Goal: Information Seeking & Learning: Find specific page/section

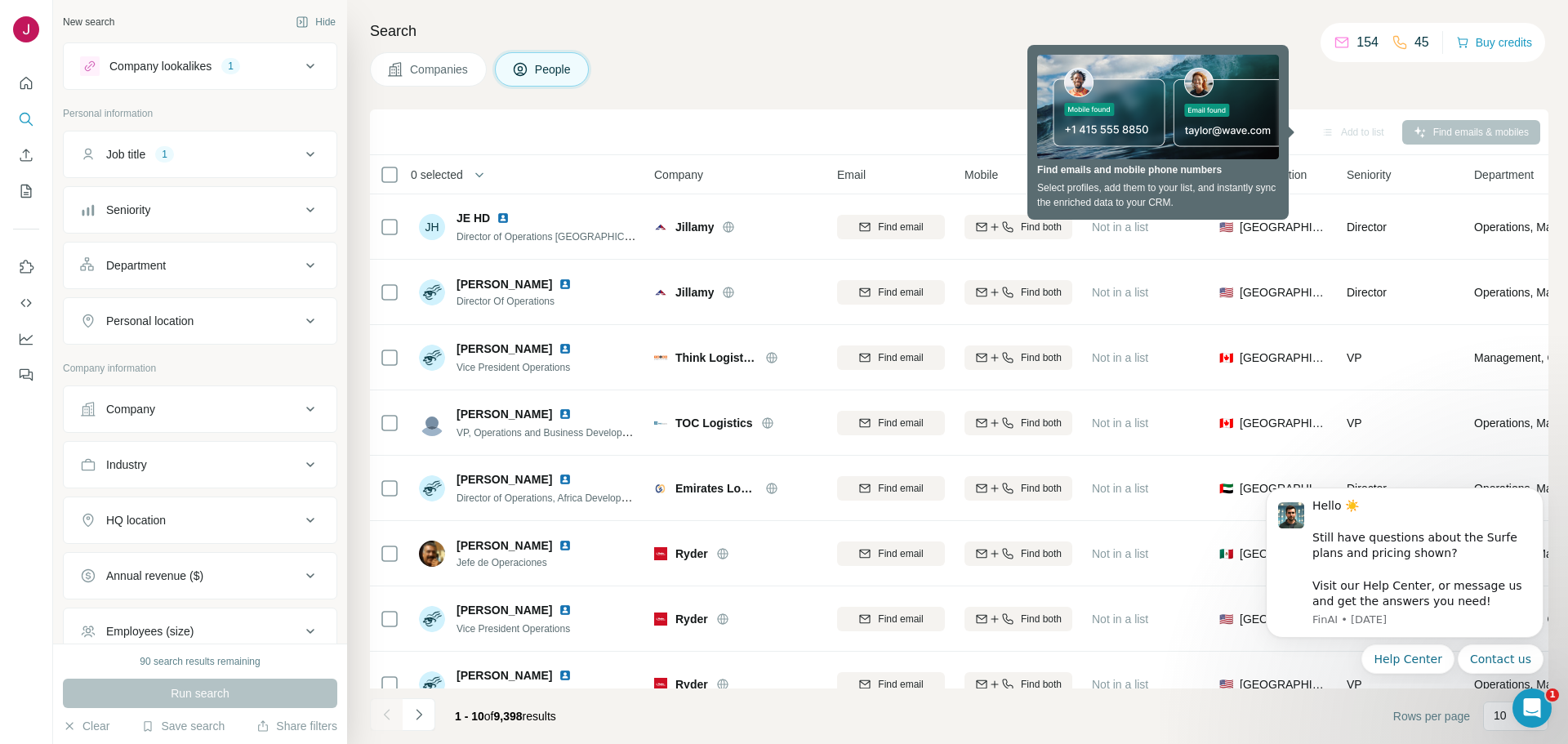
click at [662, 95] on div "Search Companies People Sync to Pipedrive Add to list Find emails & mobiles 0 s…" at bounding box center [958, 372] width 1222 height 744
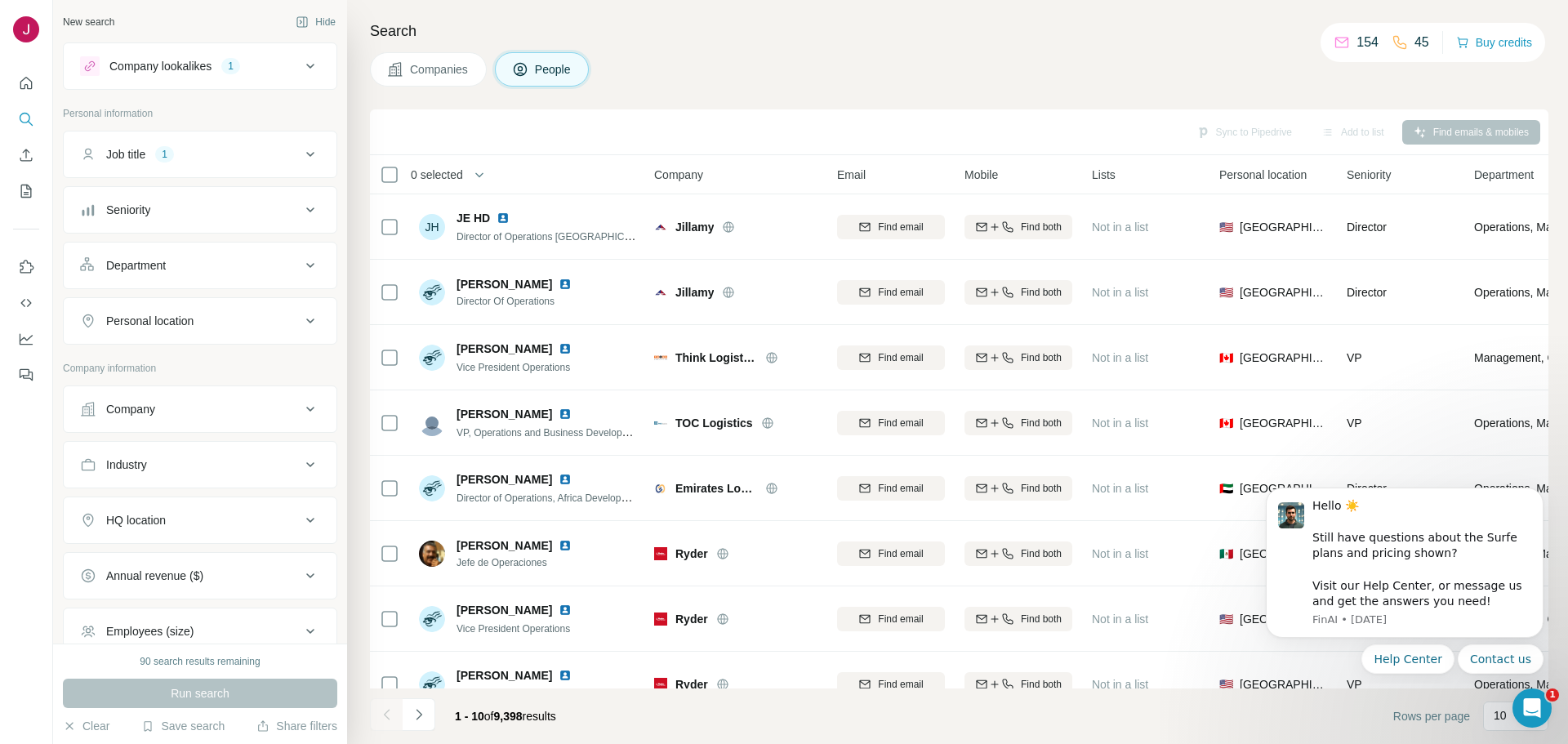
click at [300, 316] on icon at bounding box center [310, 321] width 19 height 19
click at [259, 364] on input "text" at bounding box center [200, 362] width 240 height 29
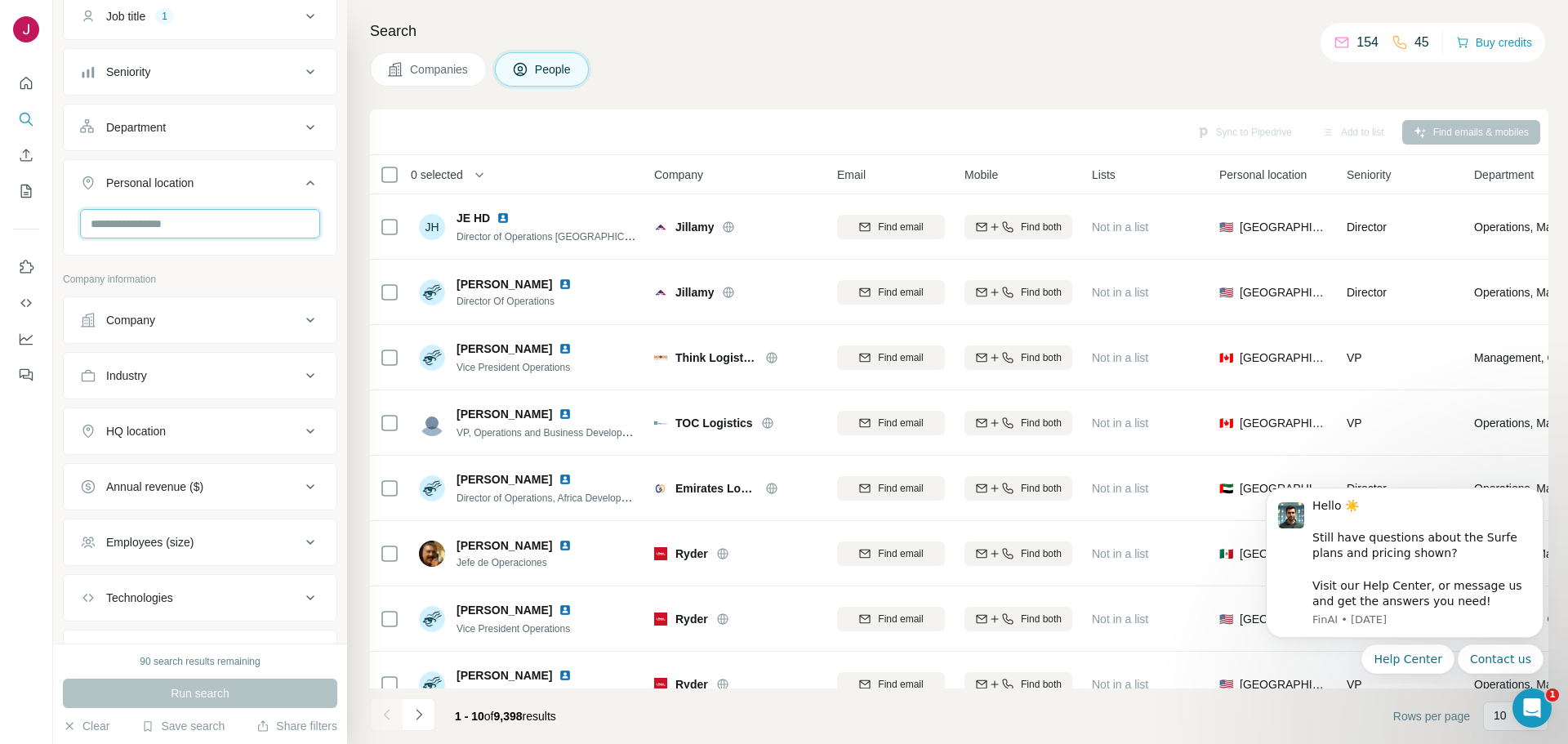
scroll to position [112, 0]
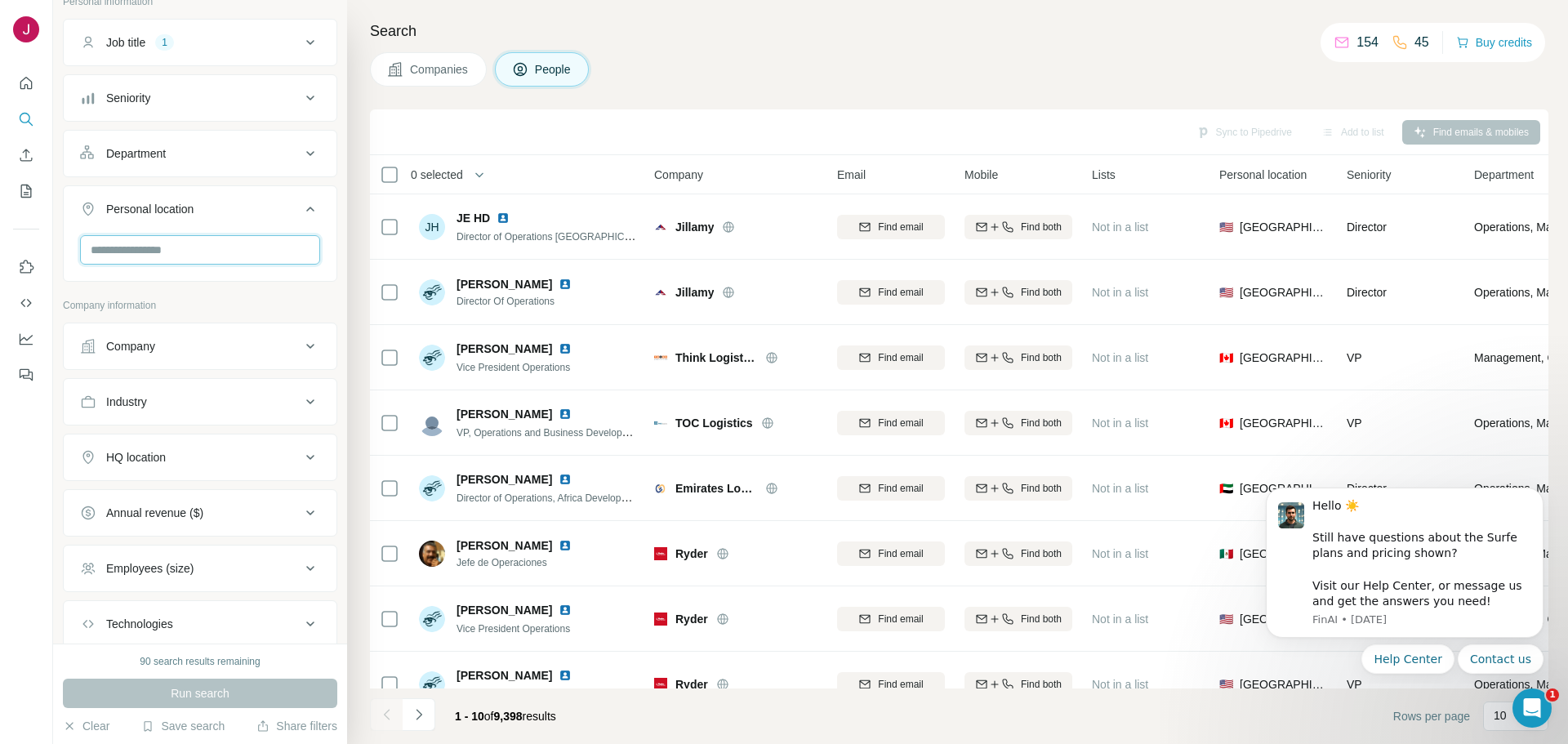
type input "*"
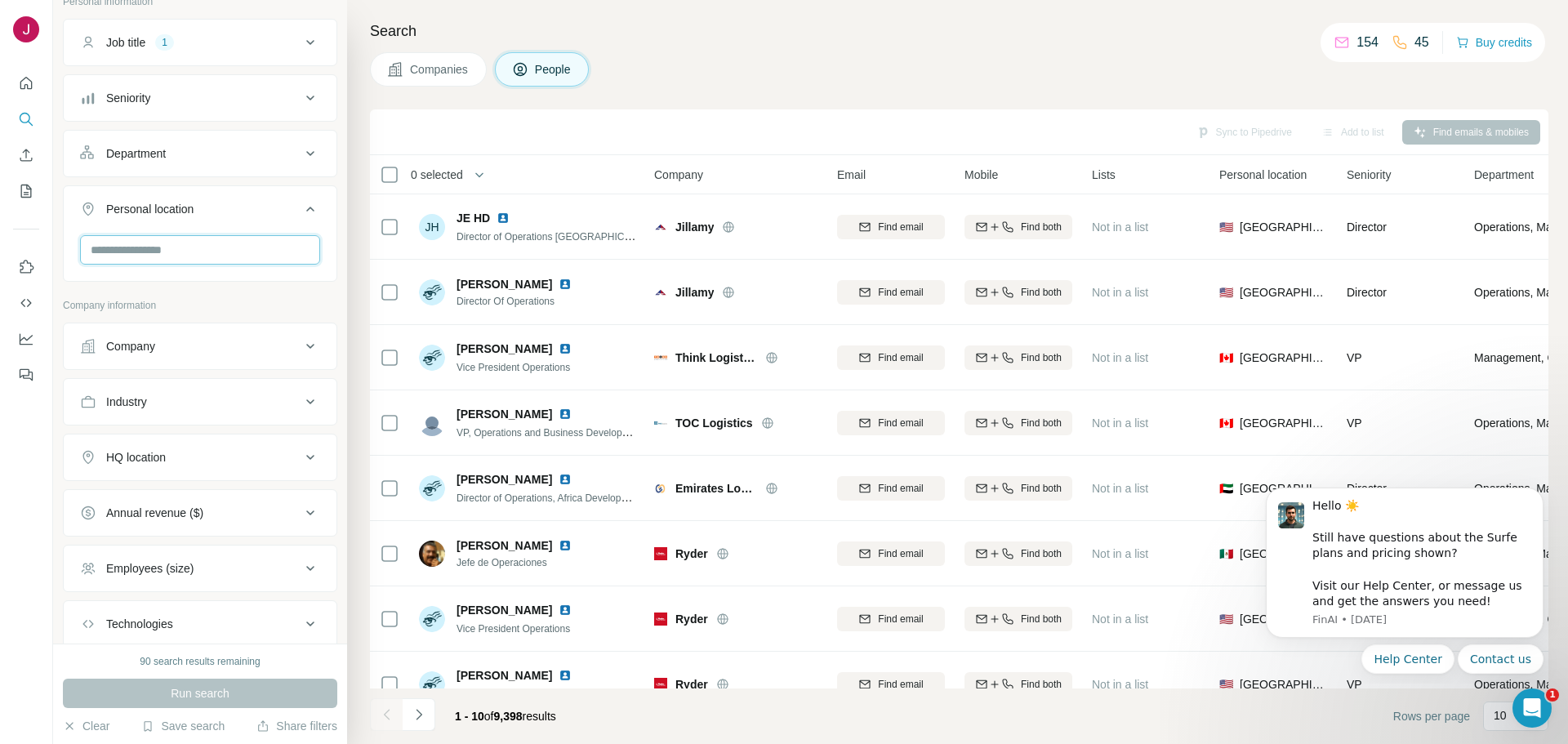
type input "*"
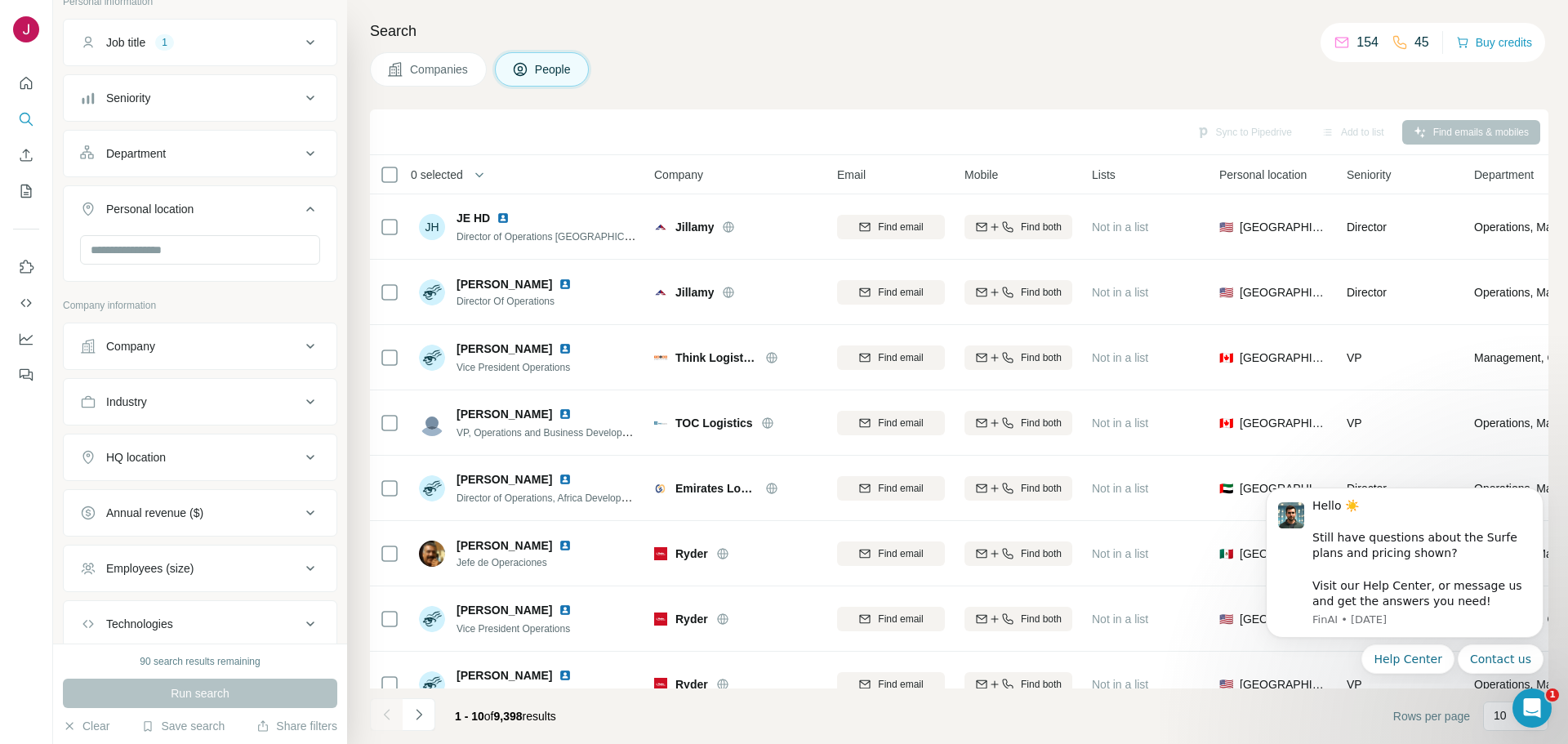
click at [300, 208] on icon at bounding box center [310, 208] width 19 height 19
click at [258, 203] on div "Personal location" at bounding box center [191, 209] width 221 height 17
click at [172, 240] on input "text" at bounding box center [200, 249] width 240 height 29
drag, startPoint x: 170, startPoint y: 243, endPoint x: 70, endPoint y: 245, distance: 100.0
click at [70, 245] on div "******" at bounding box center [200, 256] width 273 height 43
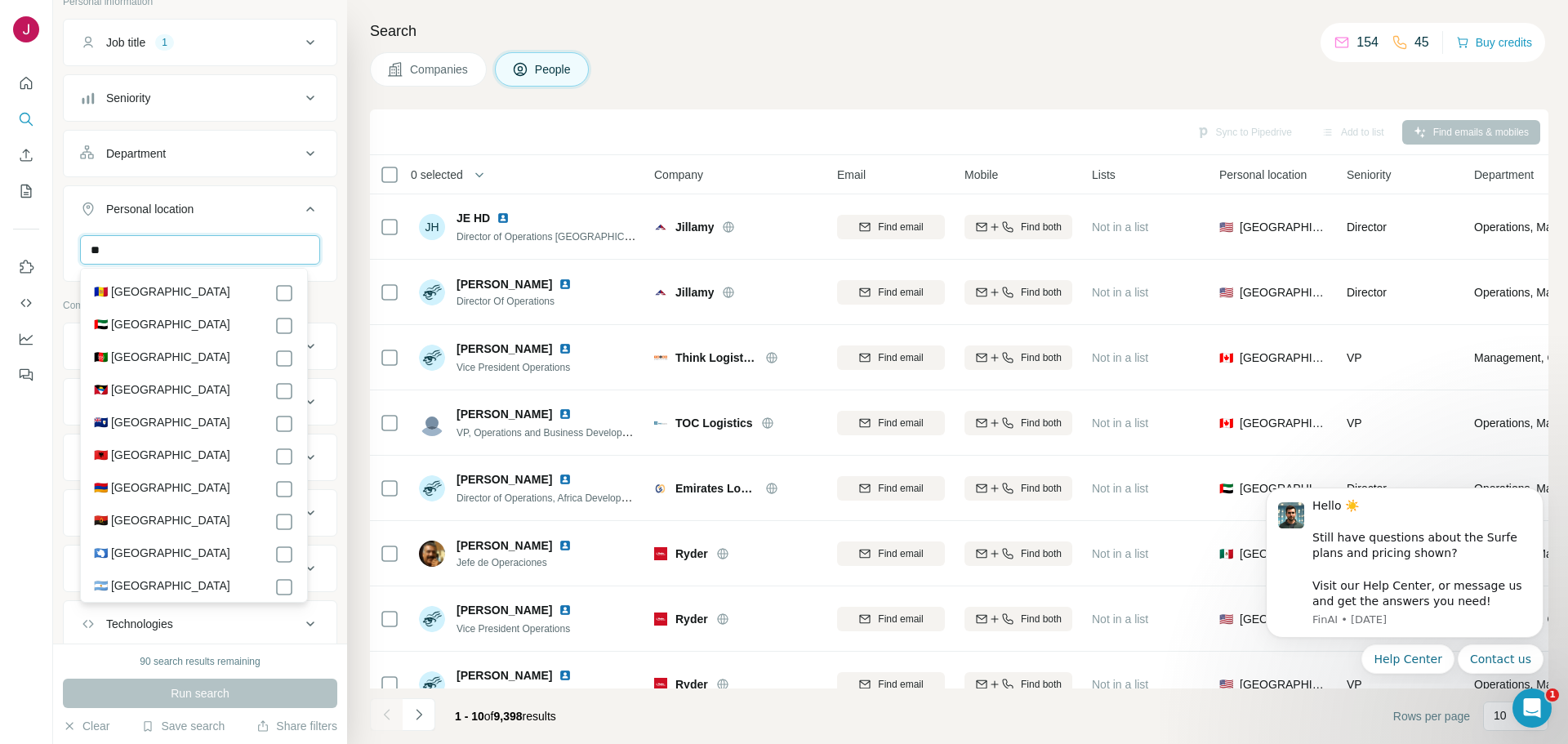
type input "*"
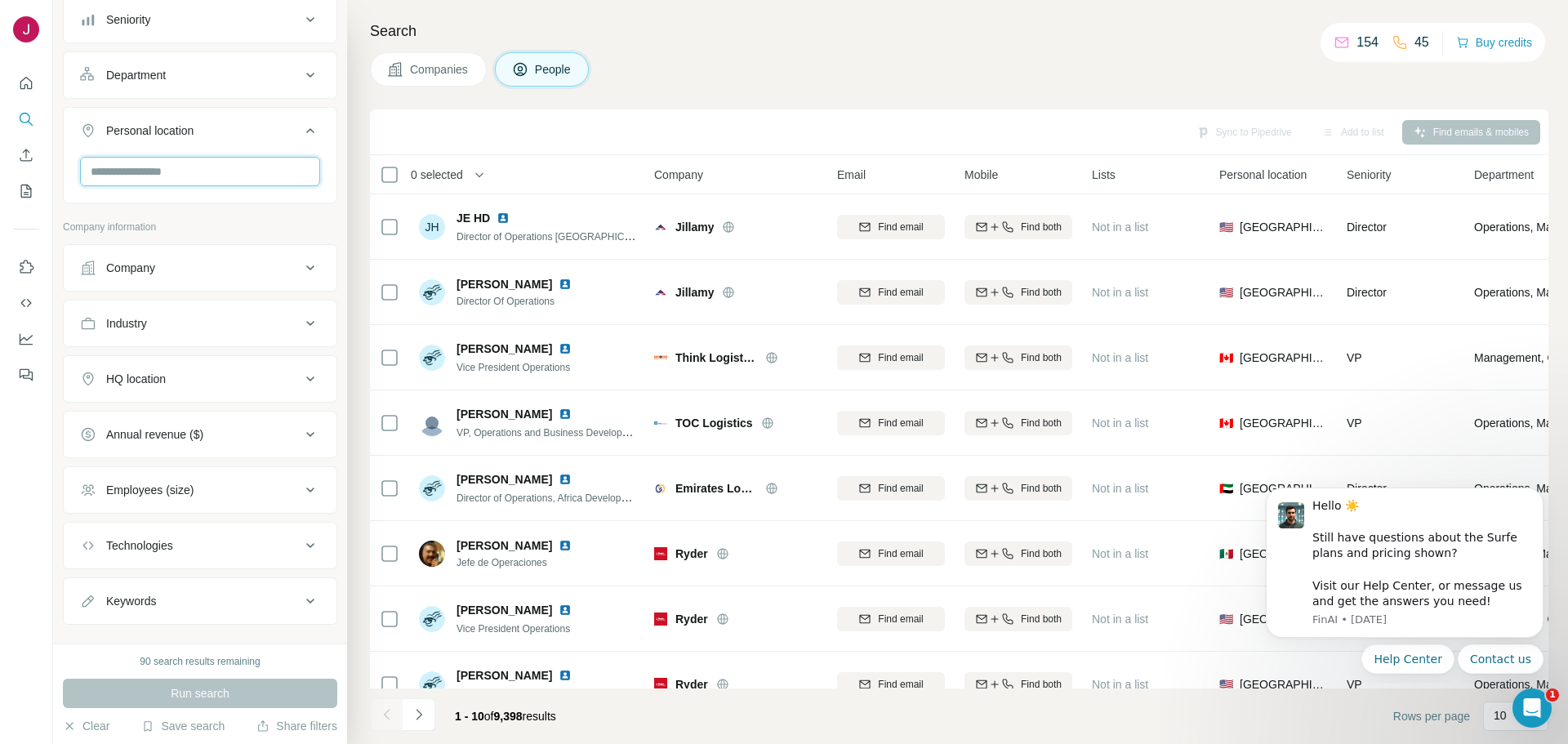
scroll to position [193, 0]
click at [288, 376] on div "HQ location" at bounding box center [191, 376] width 221 height 17
click at [243, 411] on input "text" at bounding box center [200, 416] width 240 height 29
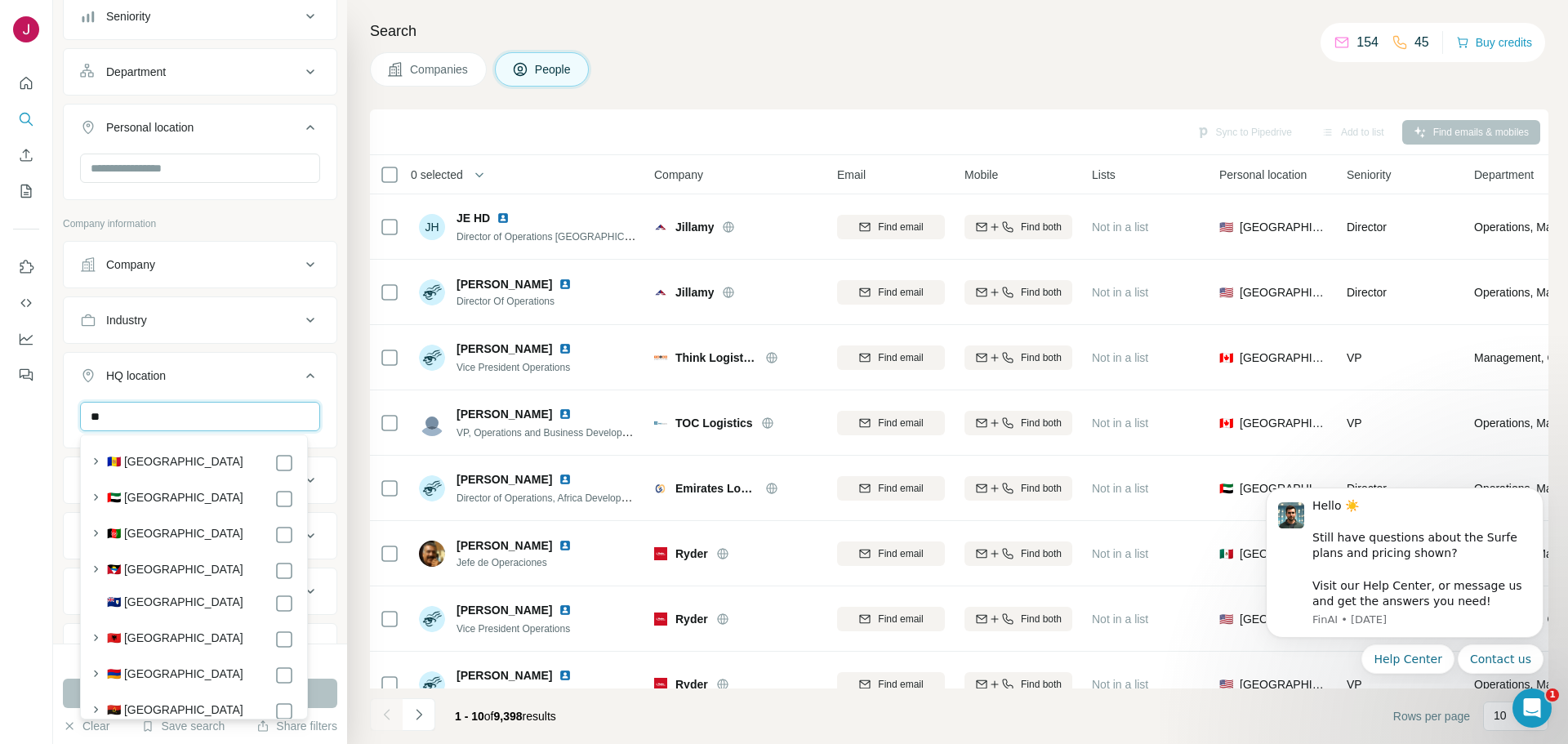
drag, startPoint x: 175, startPoint y: 418, endPoint x: 94, endPoint y: 416, distance: 81.0
click at [94, 416] on input "**" at bounding box center [200, 416] width 240 height 29
type input "*"
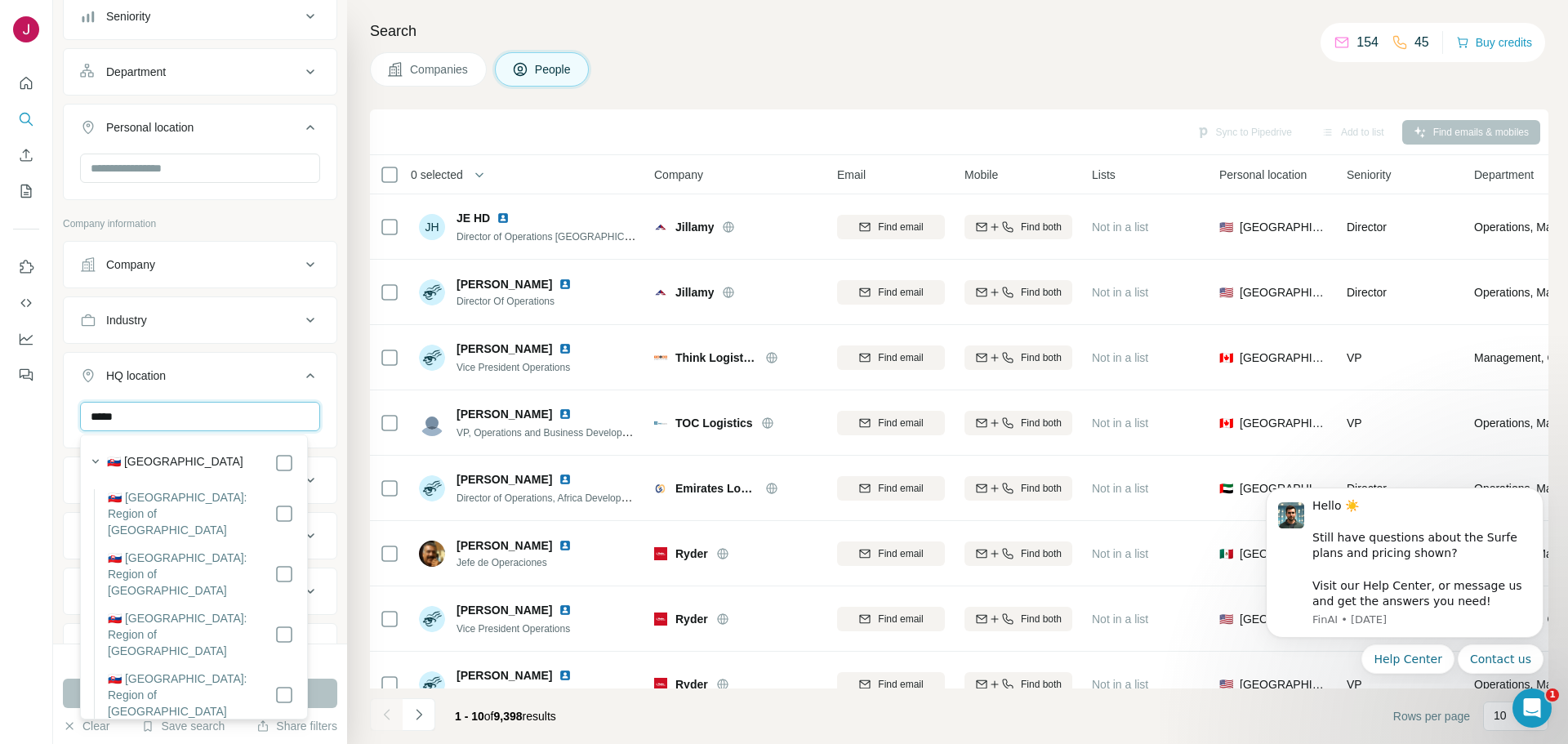
drag, startPoint x: 119, startPoint y: 421, endPoint x: 96, endPoint y: 419, distance: 23.1
click at [96, 419] on input "*****" at bounding box center [200, 416] width 240 height 29
type input "*"
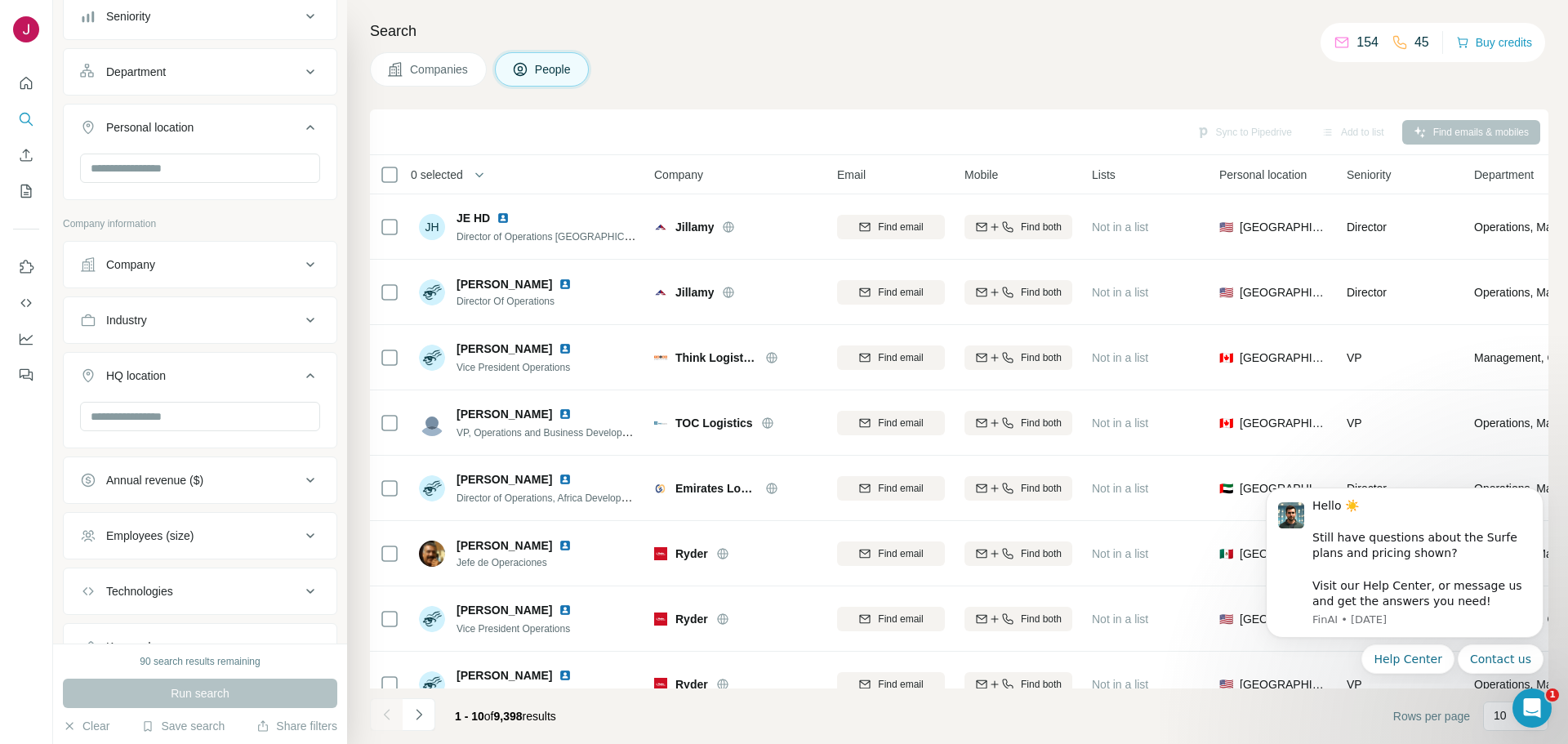
click at [306, 377] on icon at bounding box center [310, 376] width 8 height 5
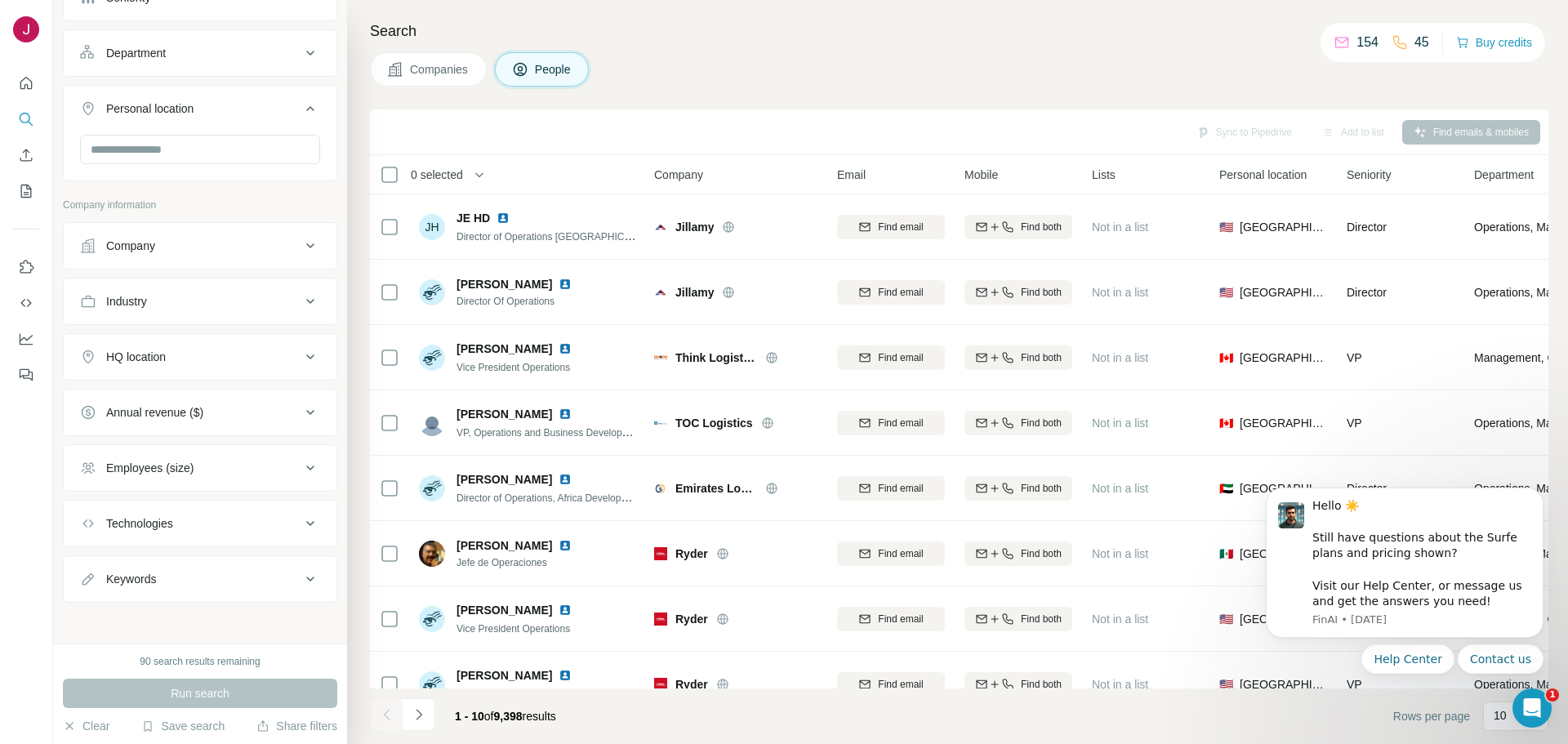
scroll to position [218, 0]
click at [158, 241] on div "Company" at bounding box center [191, 241] width 221 height 17
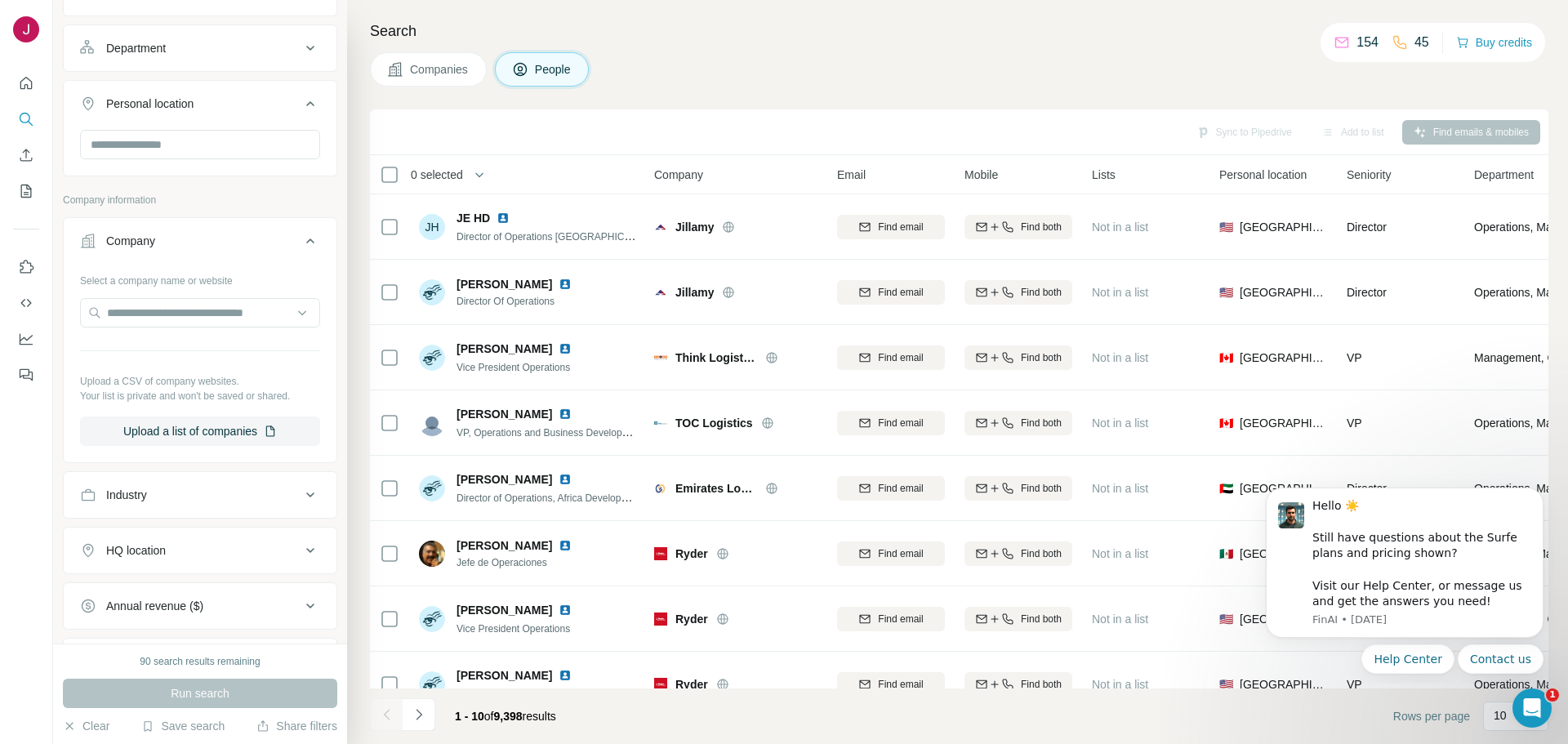
click at [238, 203] on p "Company information" at bounding box center [200, 200] width 274 height 15
click at [304, 235] on icon at bounding box center [310, 240] width 19 height 19
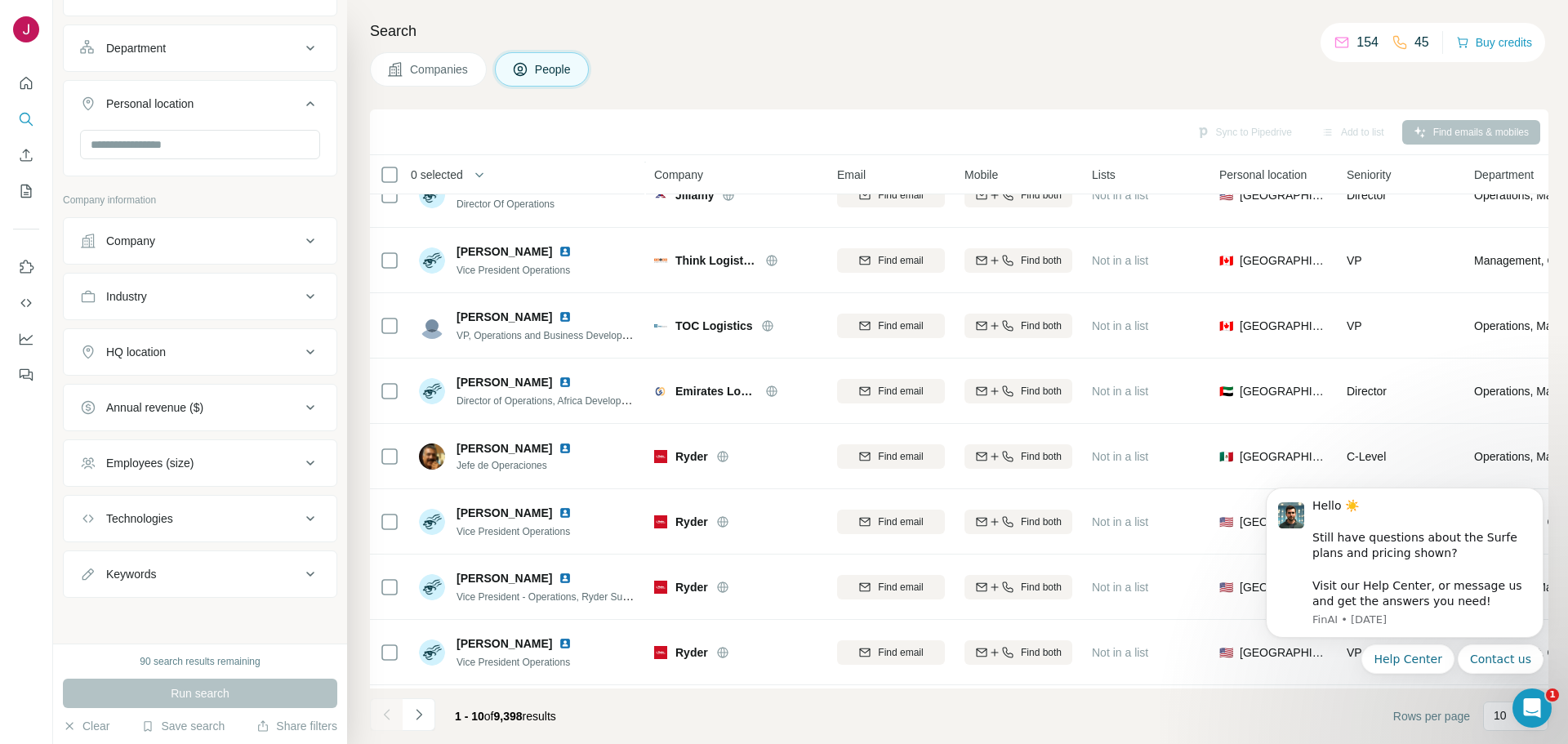
scroll to position [0, 0]
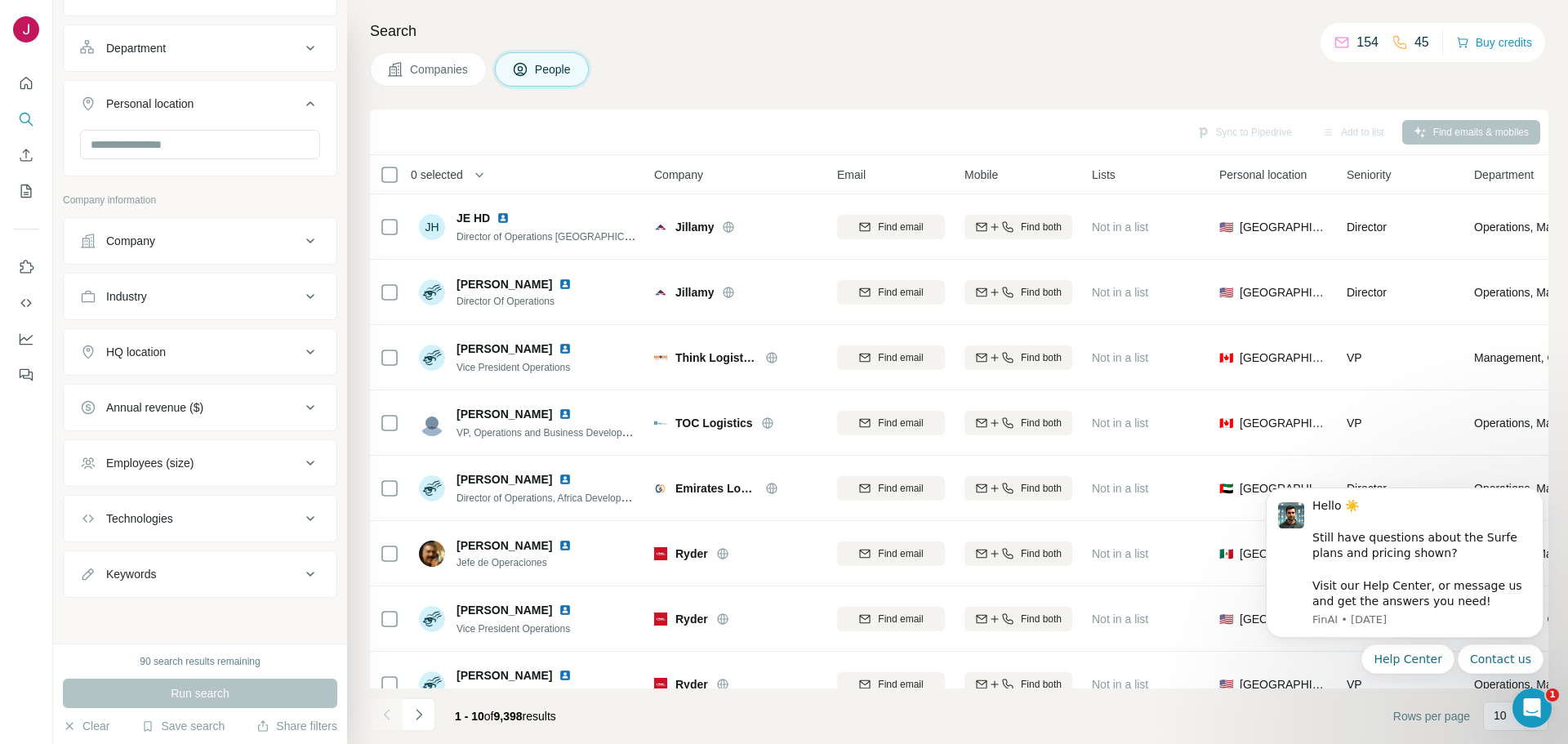
click at [461, 74] on span "Companies" at bounding box center [439, 69] width 59 height 17
